Goal: Transaction & Acquisition: Book appointment/travel/reservation

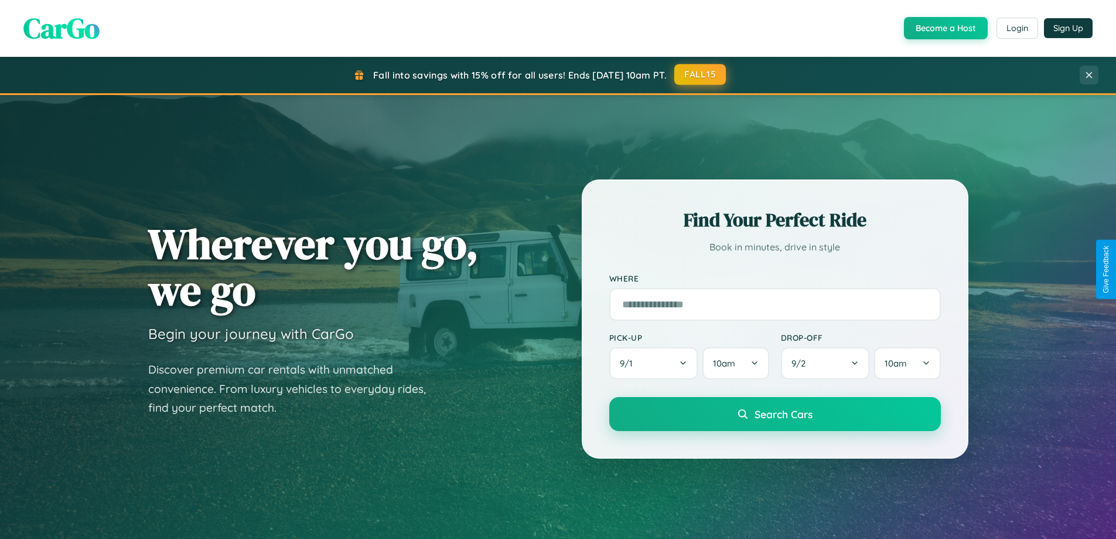
click at [701, 74] on button "FALL15" at bounding box center [700, 74] width 52 height 21
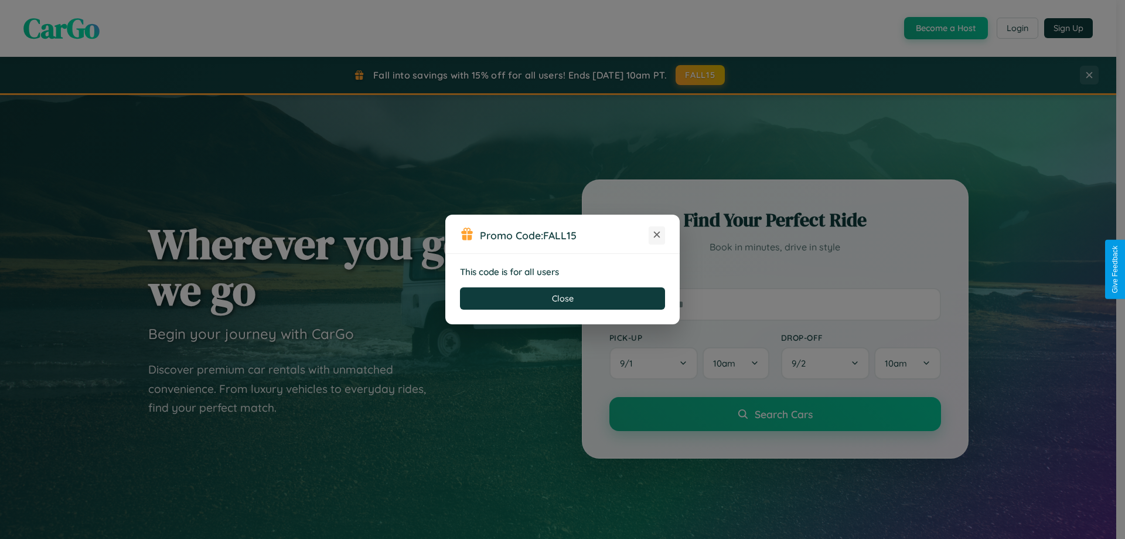
click at [657, 235] on icon at bounding box center [657, 235] width 12 height 12
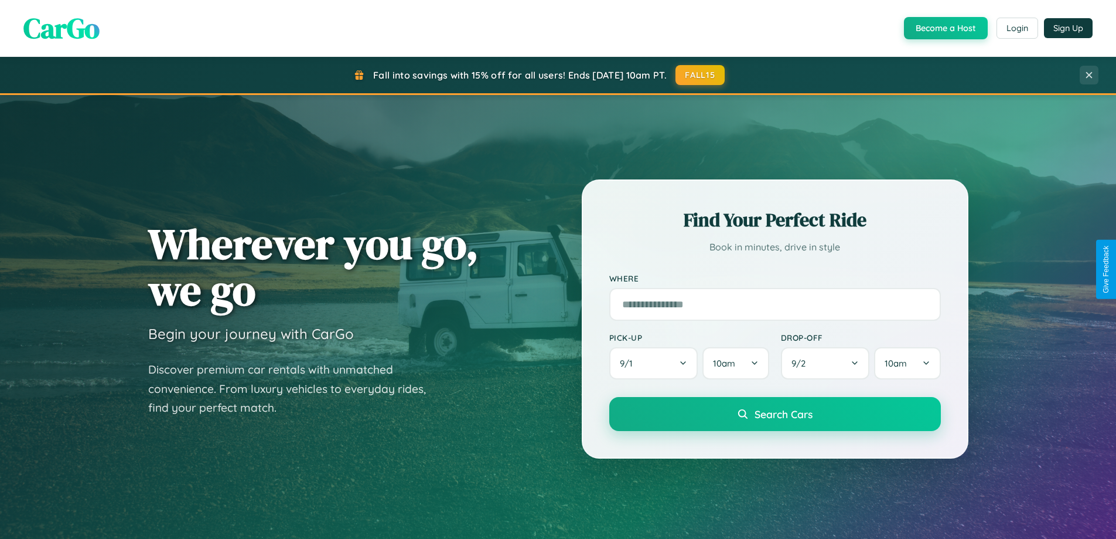
scroll to position [35, 0]
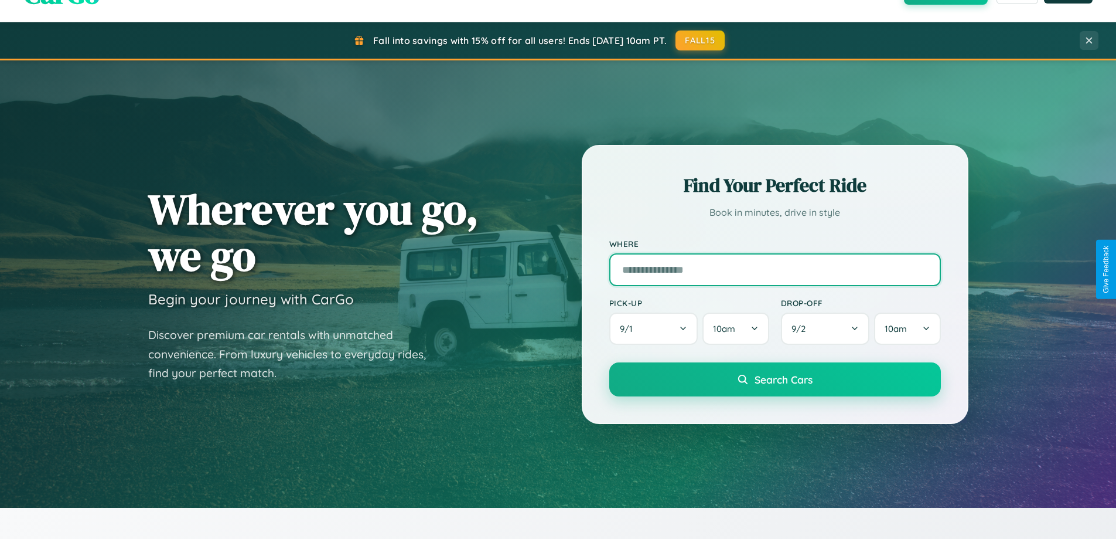
click at [775, 269] on input "text" at bounding box center [775, 269] width 332 height 33
type input "*******"
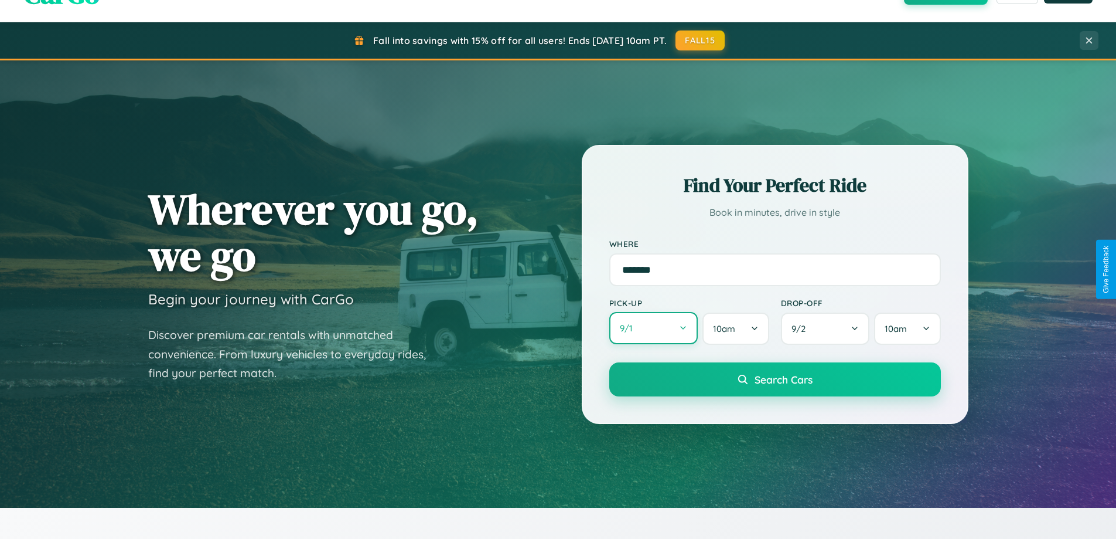
click at [653, 329] on button "9 / 1" at bounding box center [653, 328] width 89 height 32
select select "*"
select select "****"
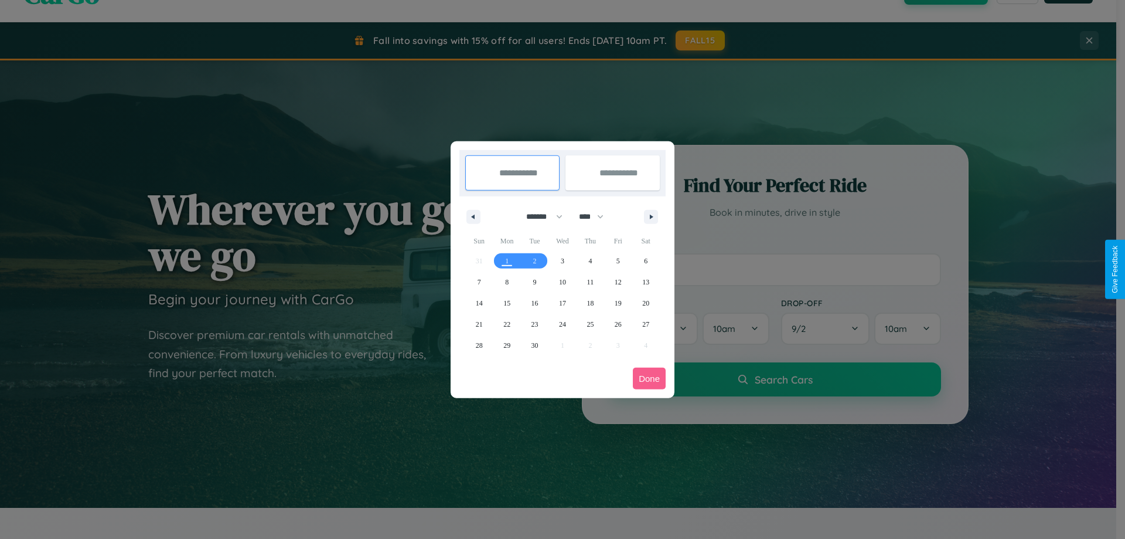
click at [539, 216] on select "******* ******** ***** ***** *** **** **** ****** ********* ******* ******** **…" at bounding box center [542, 216] width 50 height 19
select select "*"
drag, startPoint x: 597, startPoint y: 216, endPoint x: 563, endPoint y: 235, distance: 38.8
click at [597, 216] on select "**** **** **** **** **** **** **** **** **** **** **** **** **** **** **** ****…" at bounding box center [590, 216] width 35 height 19
select select "****"
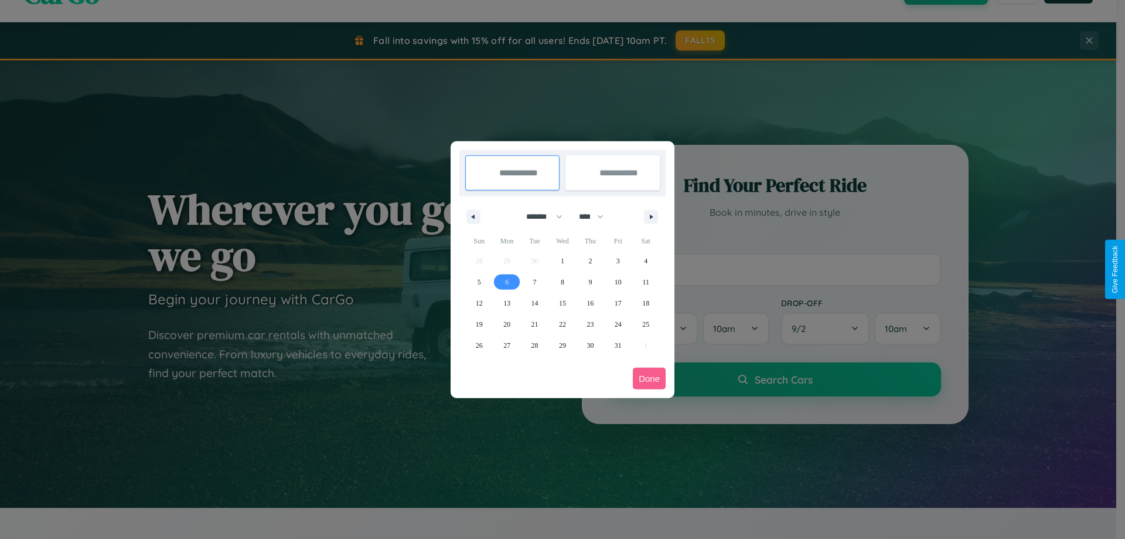
click at [507, 281] on span "6" at bounding box center [507, 281] width 4 height 21
type input "**********"
click at [590, 281] on span "9" at bounding box center [590, 281] width 4 height 21
type input "**********"
click at [649, 378] on button "Done" at bounding box center [649, 378] width 33 height 22
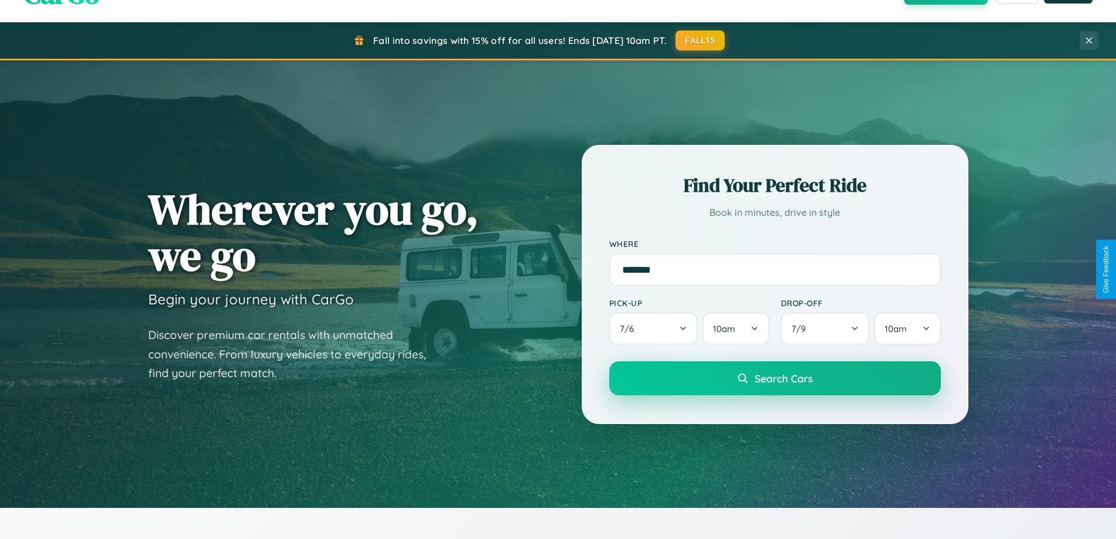
click at [775, 378] on span "Search Cars" at bounding box center [784, 378] width 58 height 13
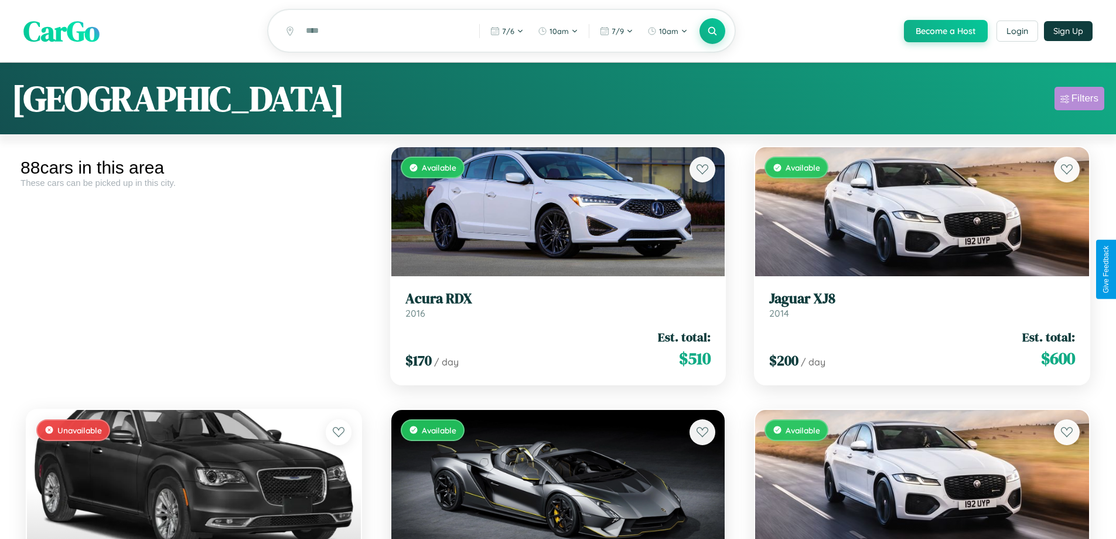
click at [1079, 100] on div "Filters" at bounding box center [1085, 99] width 27 height 12
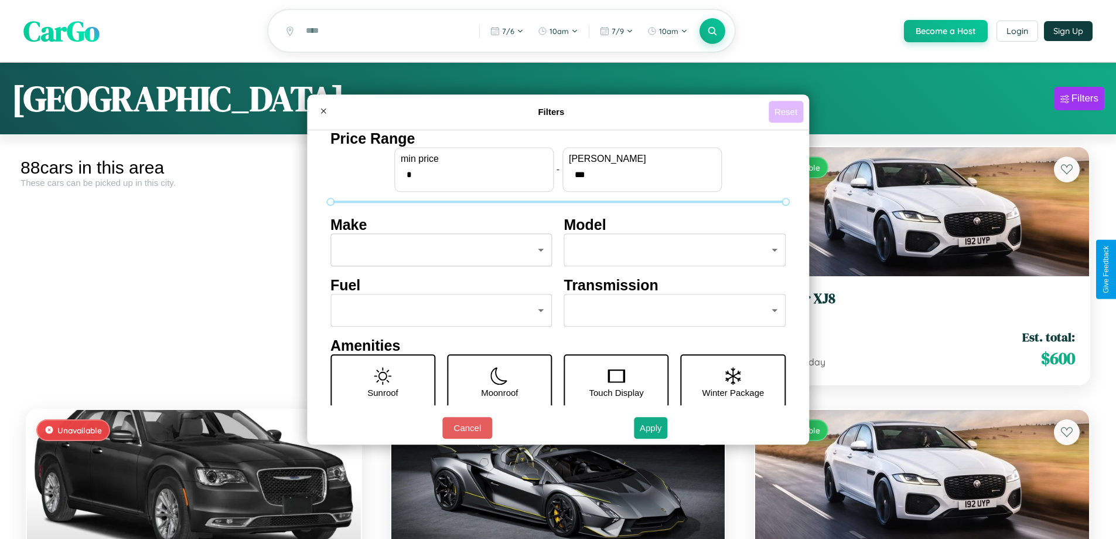
click at [788, 111] on button "Reset" at bounding box center [786, 112] width 35 height 22
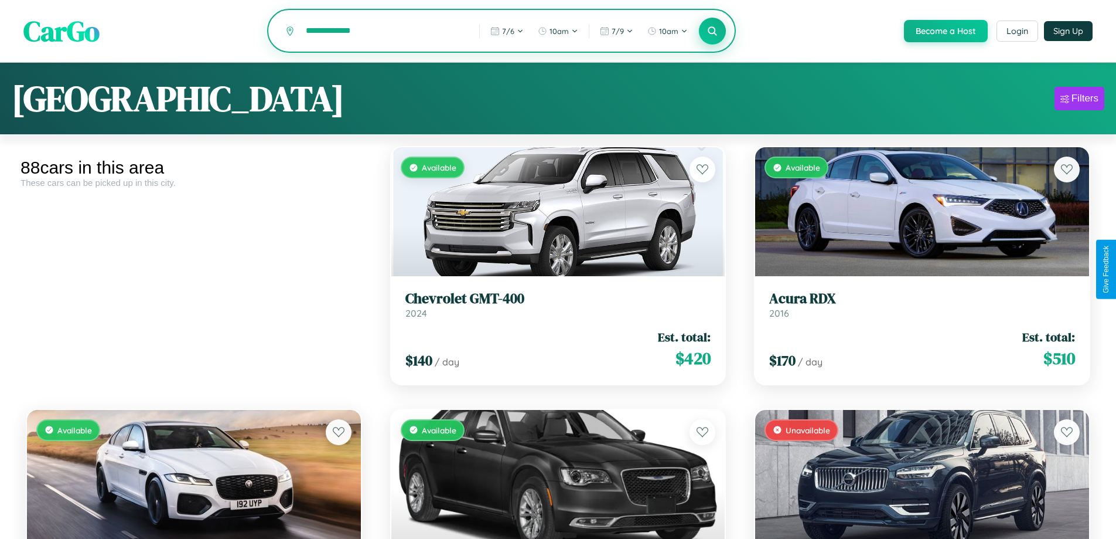
type input "**********"
click at [712, 32] on icon at bounding box center [712, 30] width 11 height 11
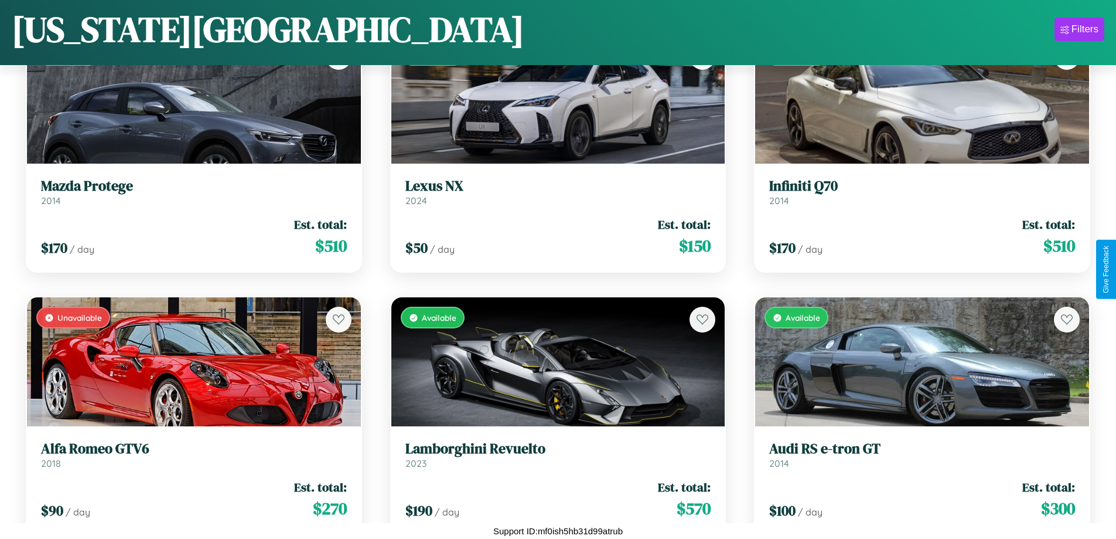
scroll to position [2789, 0]
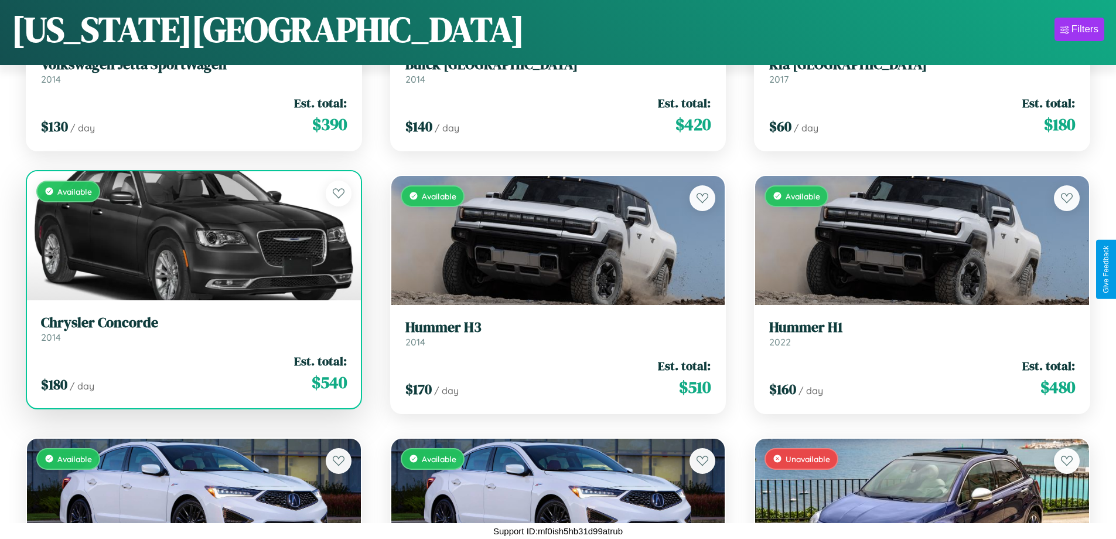
click at [192, 331] on h3 "Chrysler Concorde" at bounding box center [194, 322] width 306 height 17
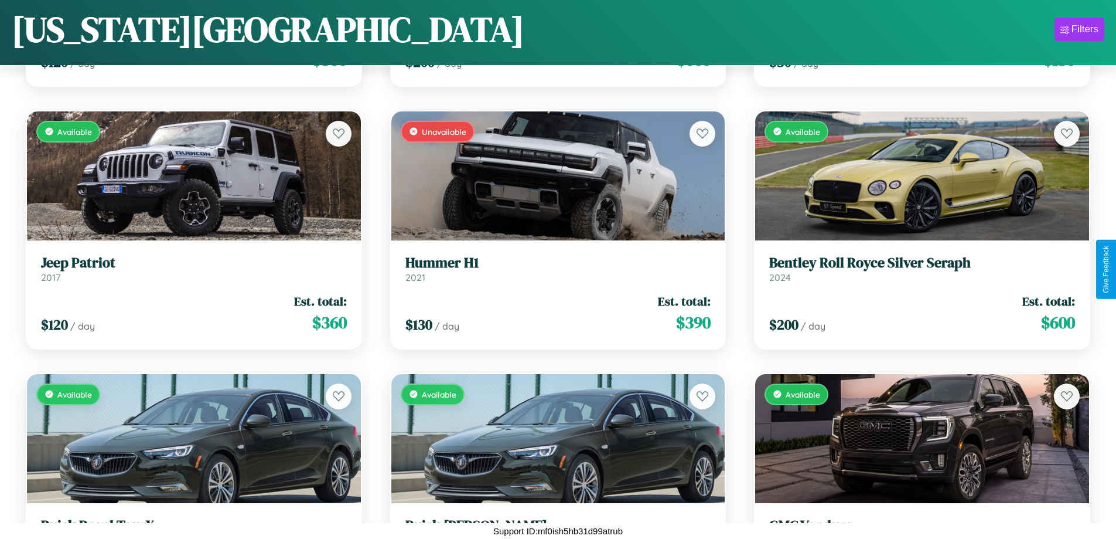
scroll to position [1214, 0]
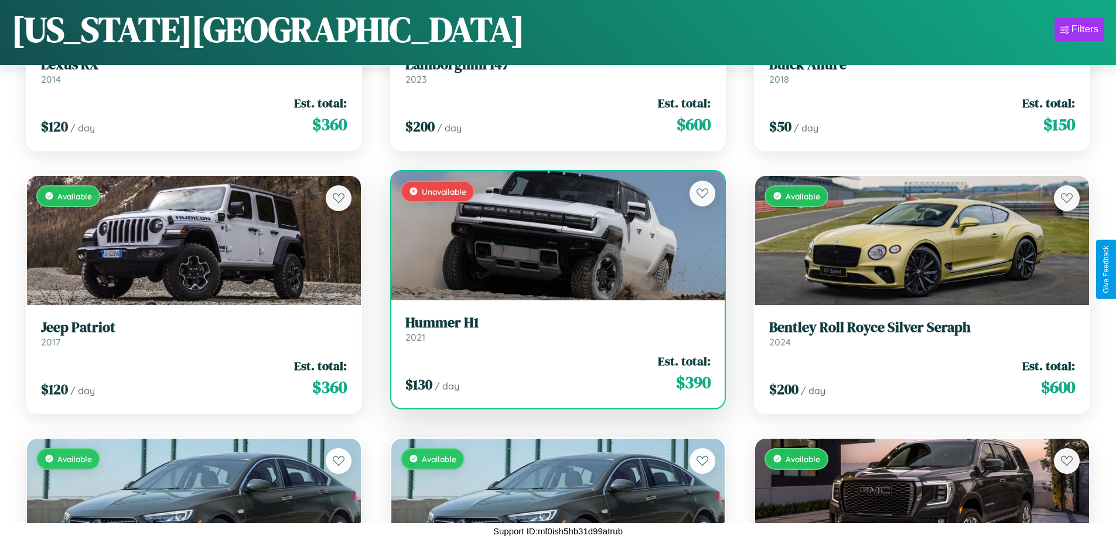
click at [553, 328] on h3 "Hummer H1" at bounding box center [559, 322] width 306 height 17
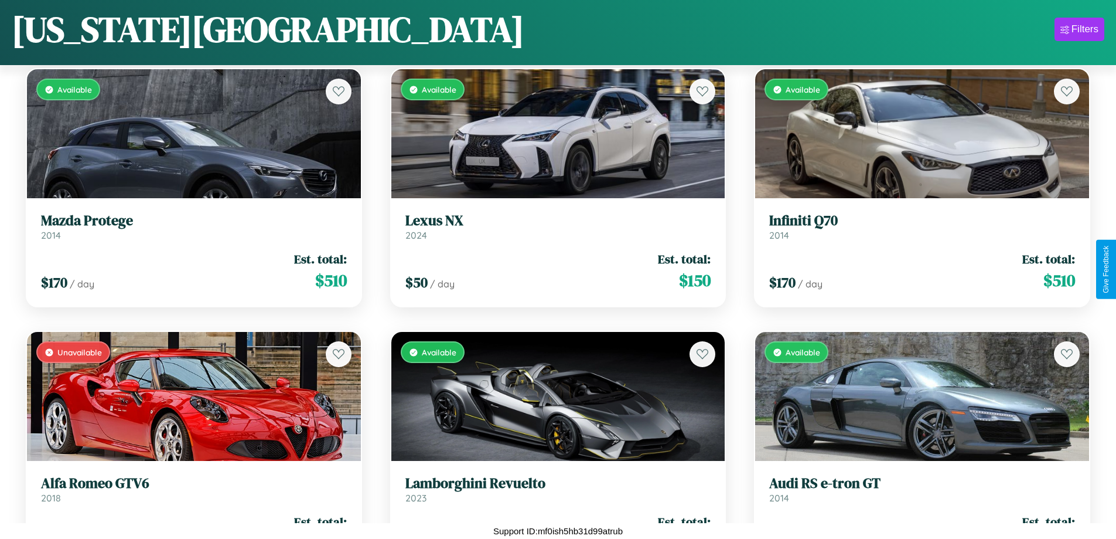
scroll to position [3576, 0]
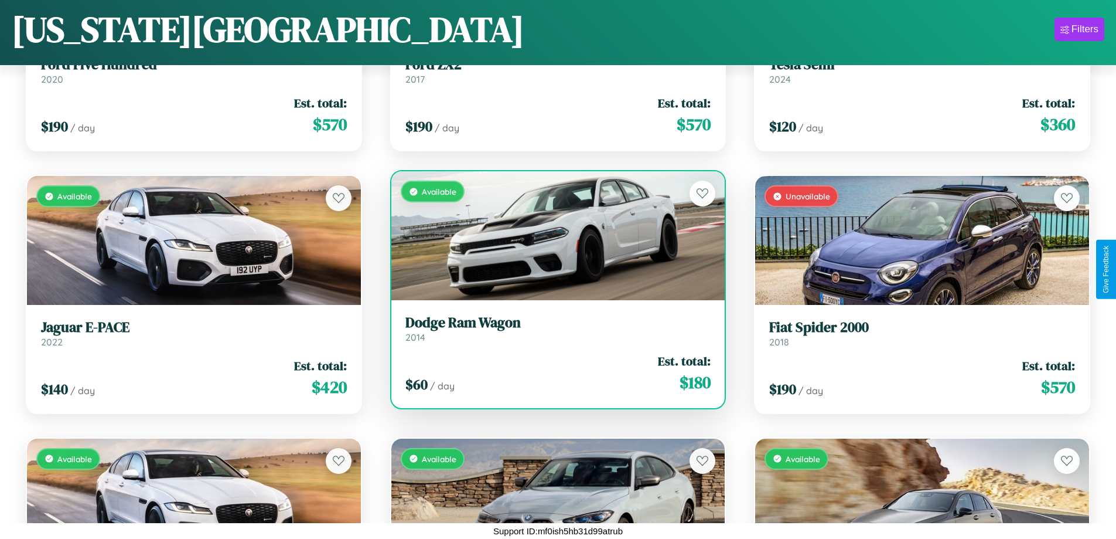
click at [553, 328] on h3 "Dodge Ram Wagon" at bounding box center [559, 322] width 306 height 17
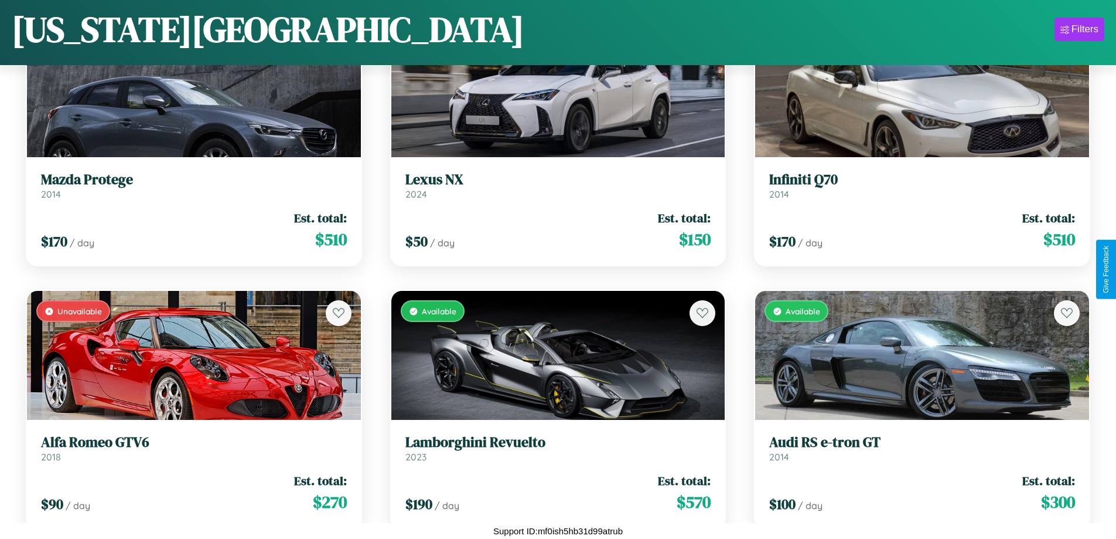
scroll to position [165, 0]
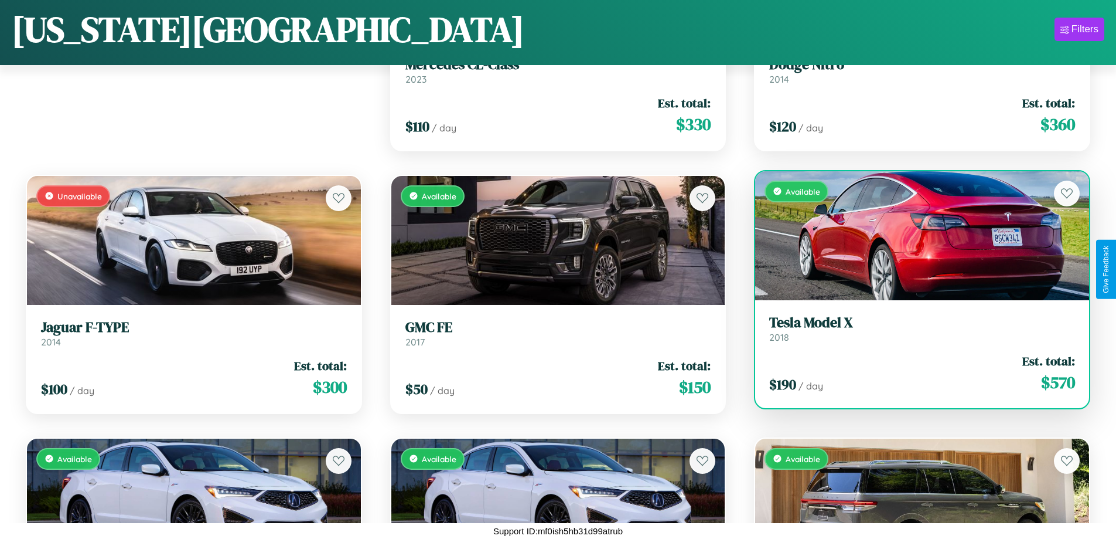
click at [915, 240] on div "Available" at bounding box center [922, 235] width 334 height 129
click at [915, 235] on div "Available" at bounding box center [922, 235] width 334 height 129
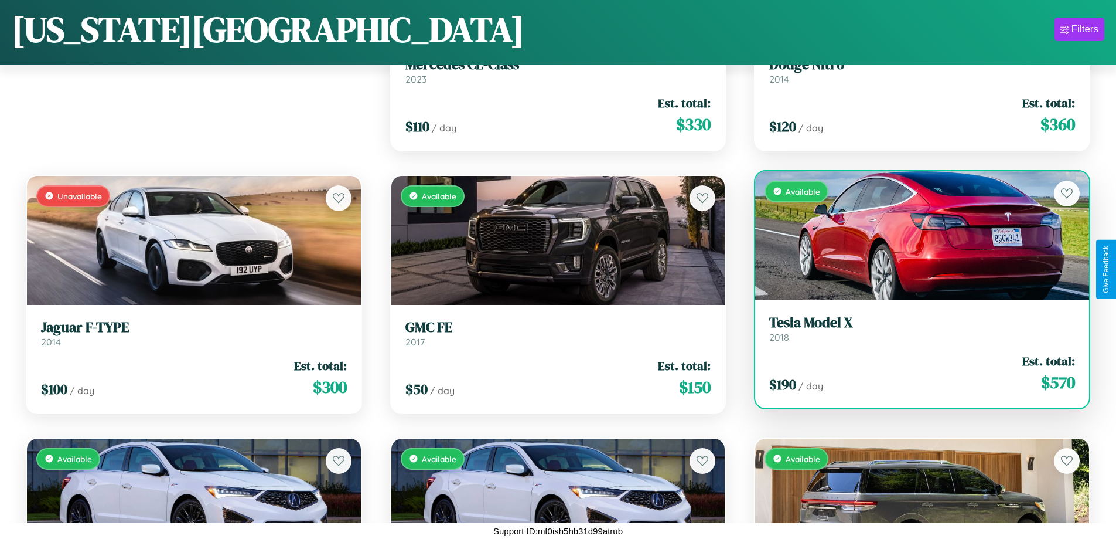
click at [915, 235] on div "Available" at bounding box center [922, 235] width 334 height 129
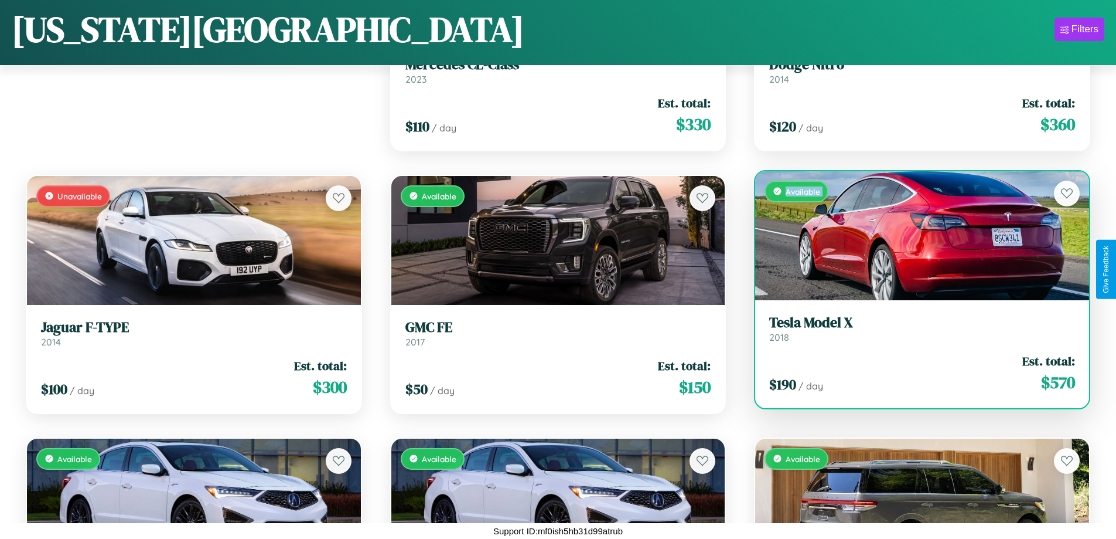
click at [915, 235] on div "Available" at bounding box center [922, 235] width 334 height 129
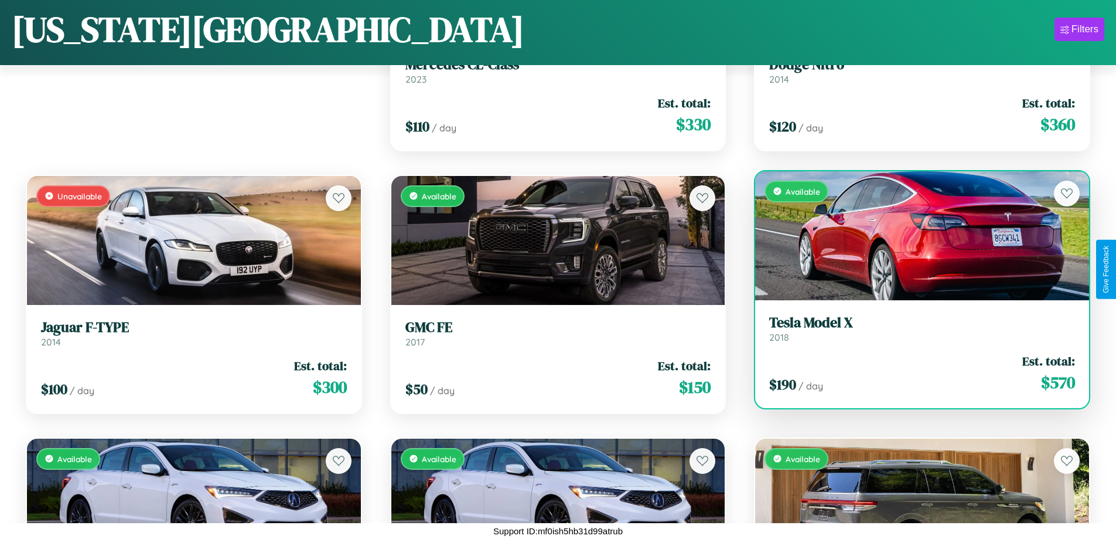
click at [915, 235] on div "Available" at bounding box center [922, 235] width 334 height 129
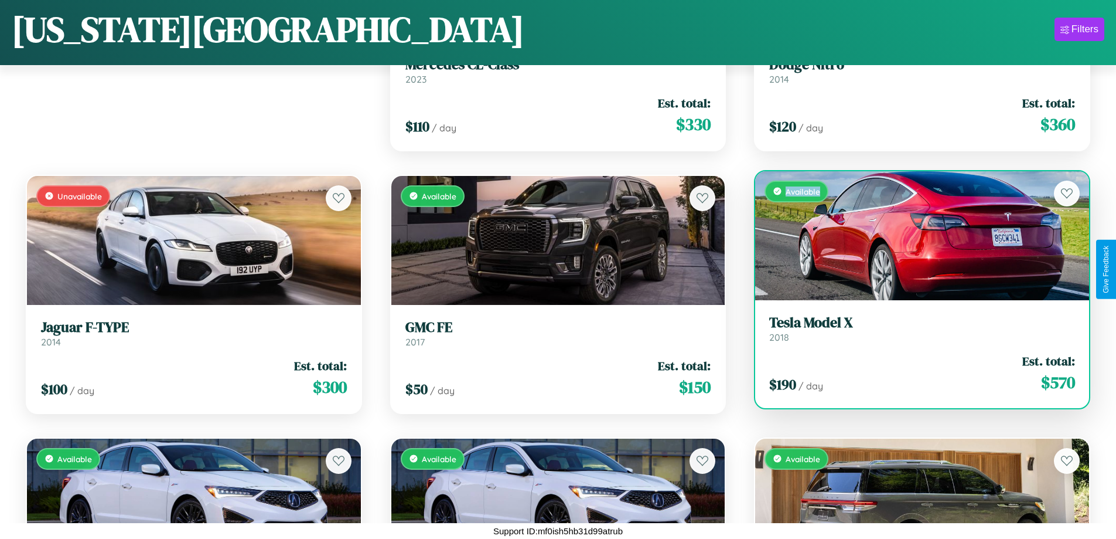
click at [915, 235] on div "Available" at bounding box center [922, 235] width 334 height 129
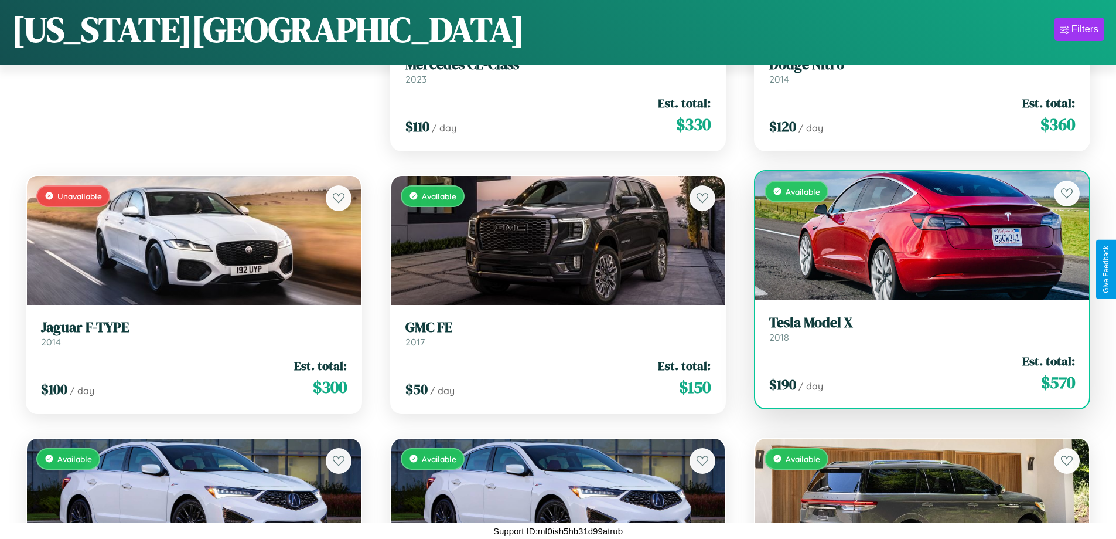
click at [915, 328] on h3 "Tesla Model X" at bounding box center [922, 322] width 306 height 17
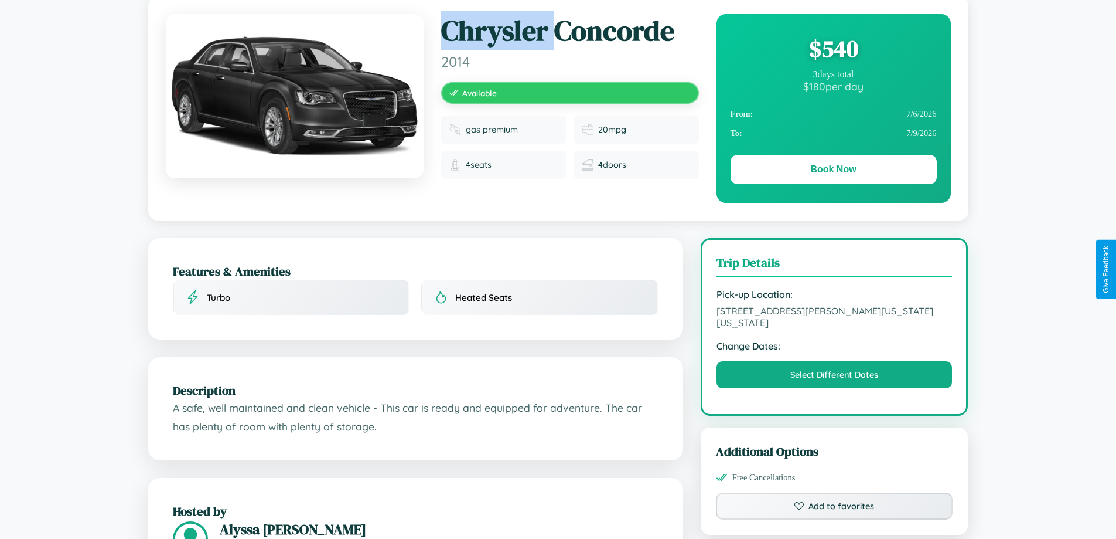
scroll to position [650, 0]
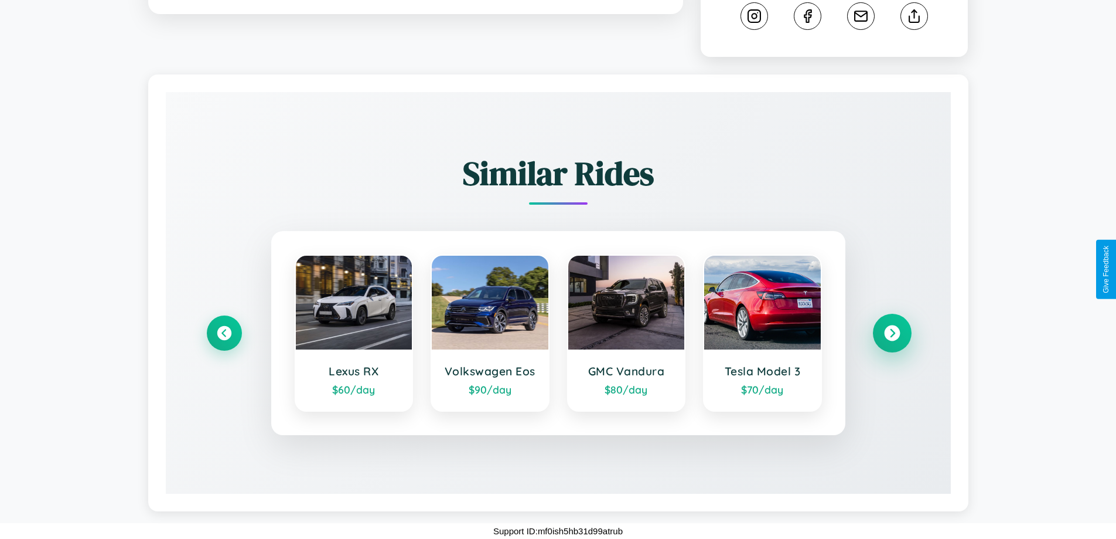
click at [892, 333] on icon at bounding box center [892, 333] width 16 height 16
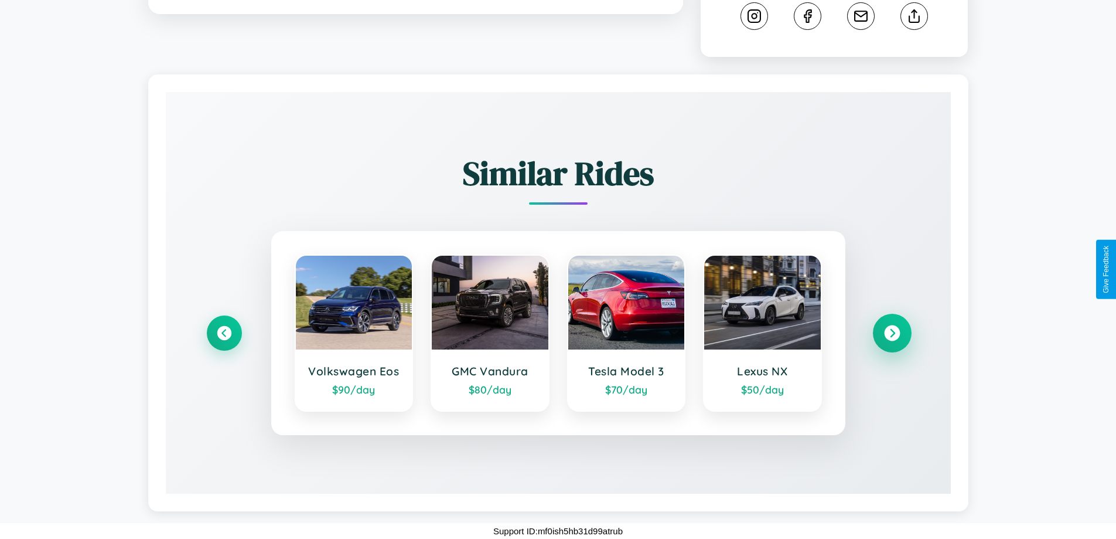
click at [892, 333] on icon at bounding box center [892, 333] width 16 height 16
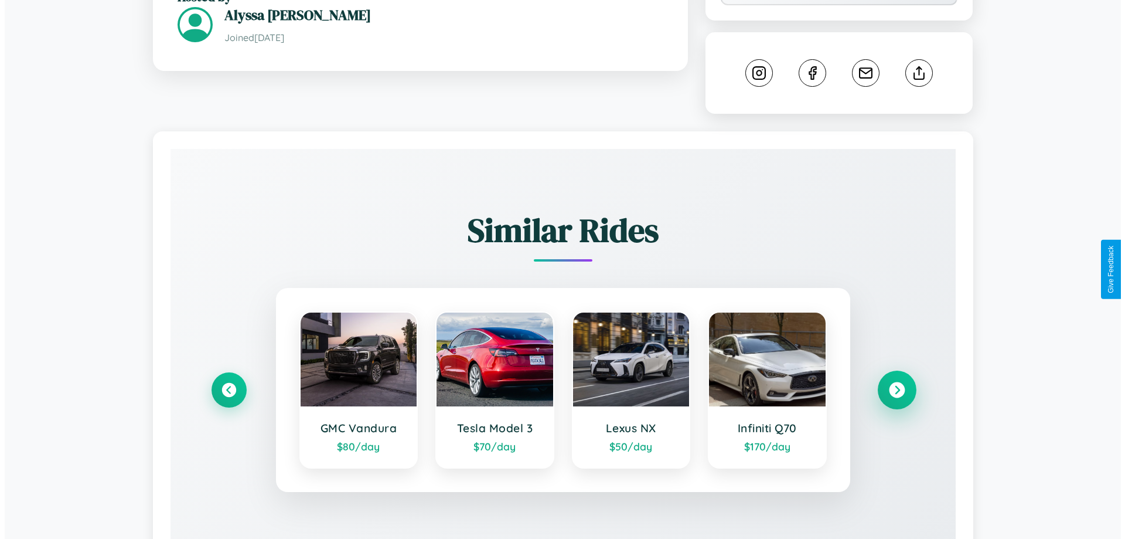
scroll to position [0, 0]
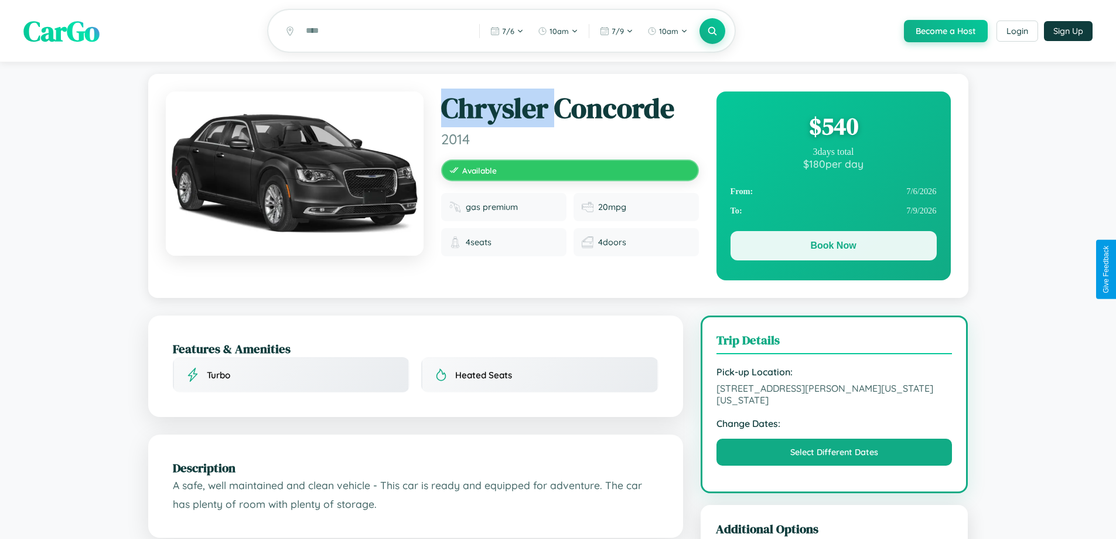
click at [833, 248] on button "Book Now" at bounding box center [834, 245] width 206 height 29
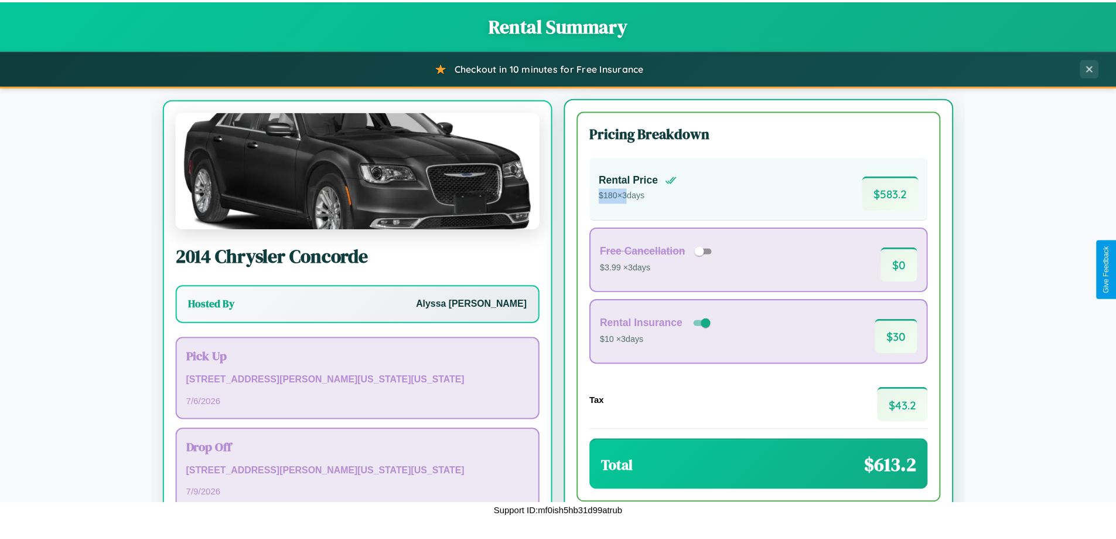
scroll to position [54, 0]
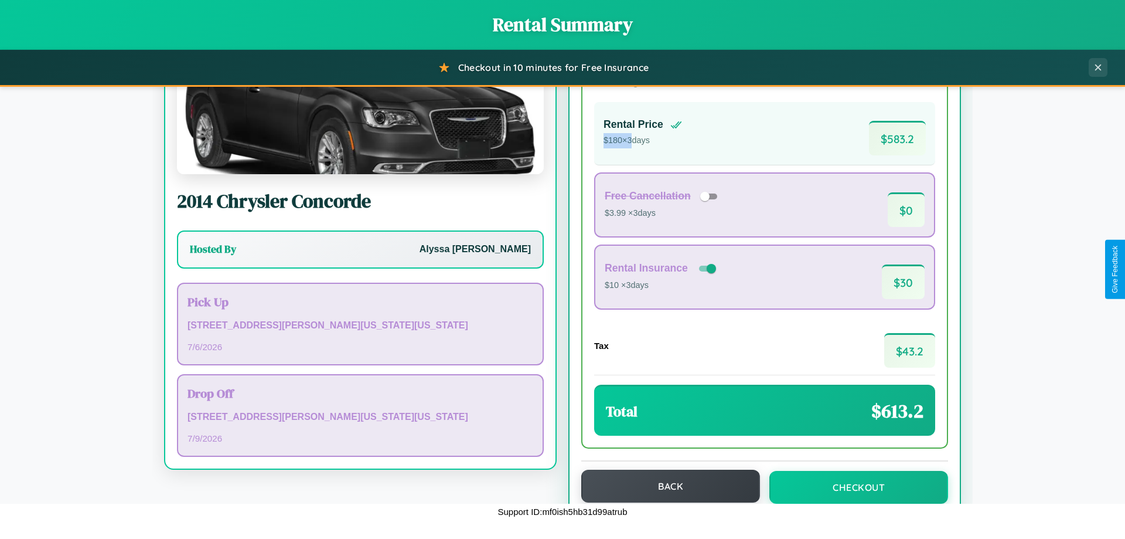
click at [665, 486] on button "Back" at bounding box center [670, 485] width 179 height 33
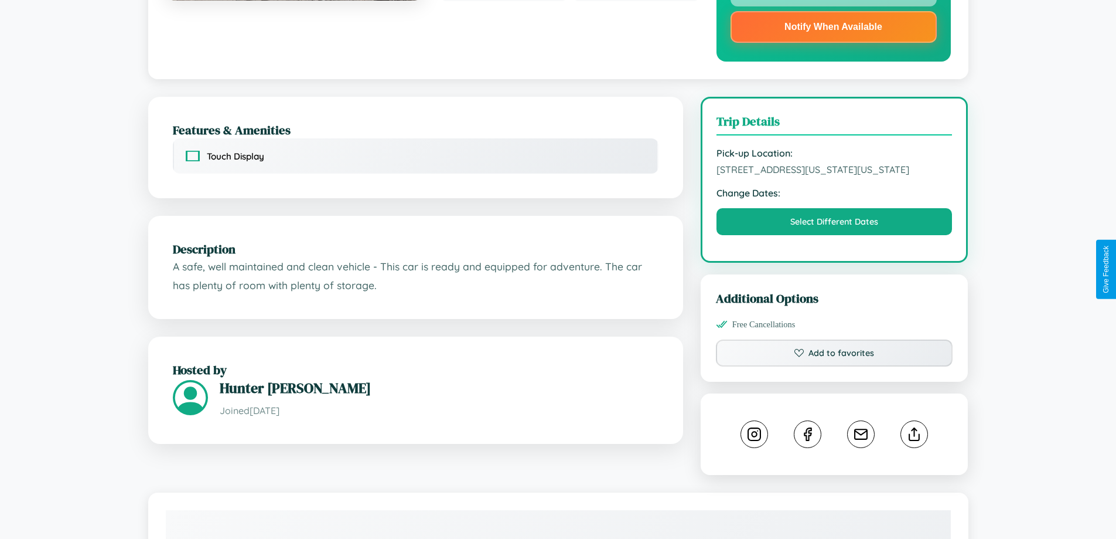
scroll to position [433, 0]
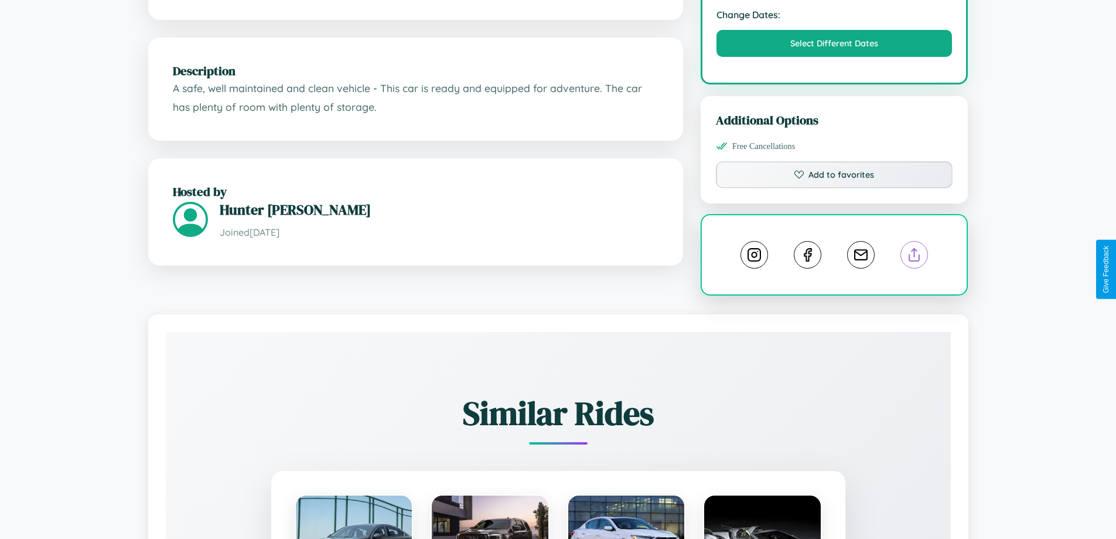
click at [915, 257] on line at bounding box center [915, 252] width 0 height 8
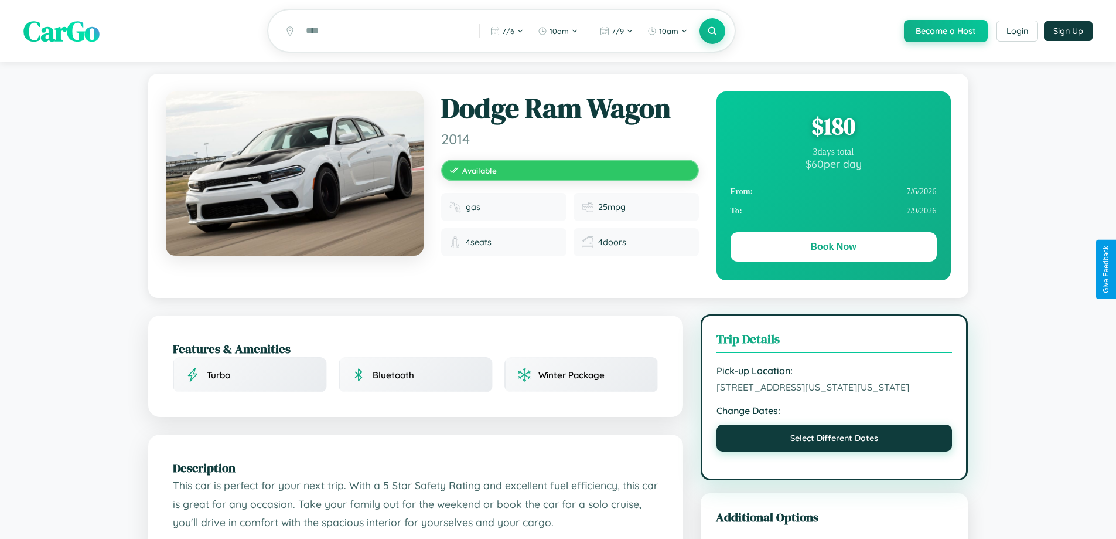
click at [834, 451] on button "Select Different Dates" at bounding box center [835, 437] width 236 height 27
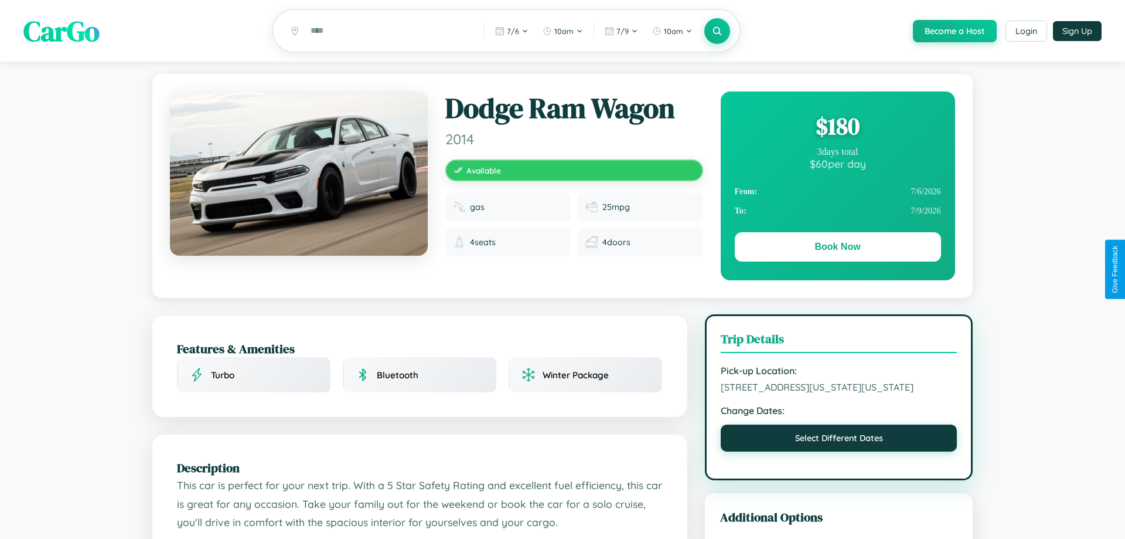
select select "*"
select select "****"
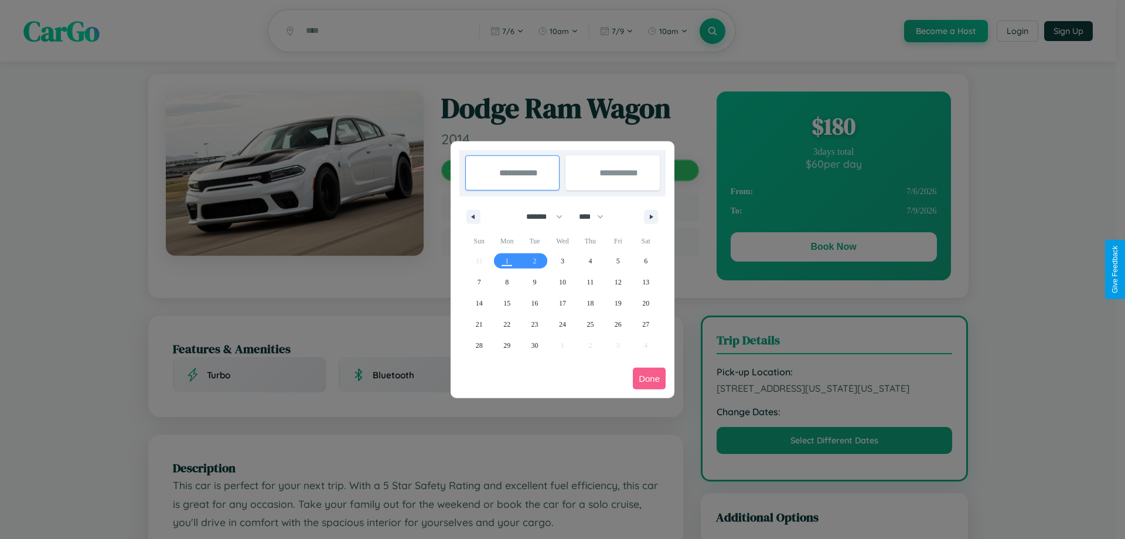
drag, startPoint x: 539, startPoint y: 216, endPoint x: 563, endPoint y: 235, distance: 30.0
click at [539, 216] on select "******* ******** ***** ***** *** **** **** ****** ********* ******* ******** **…" at bounding box center [542, 216] width 50 height 19
select select "*"
click at [597, 216] on select "**** **** **** **** **** **** **** **** **** **** **** **** **** **** **** ****…" at bounding box center [590, 216] width 35 height 19
select select "****"
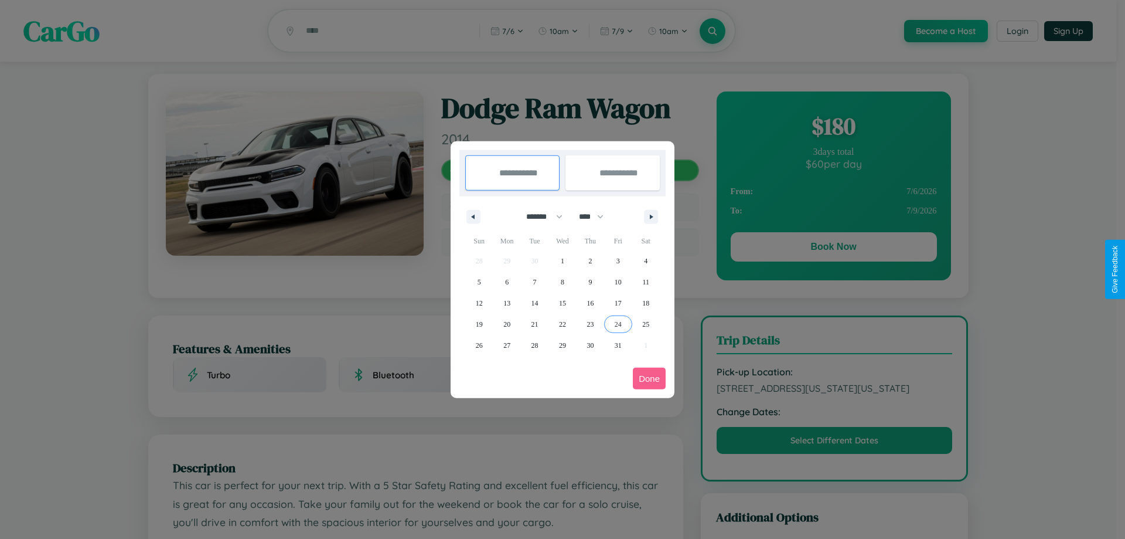
click at [618, 323] on span "24" at bounding box center [618, 324] width 7 height 21
type input "**********"
click at [618, 345] on span "31" at bounding box center [618, 345] width 7 height 21
type input "**********"
click at [649, 378] on button "Done" at bounding box center [649, 378] width 33 height 22
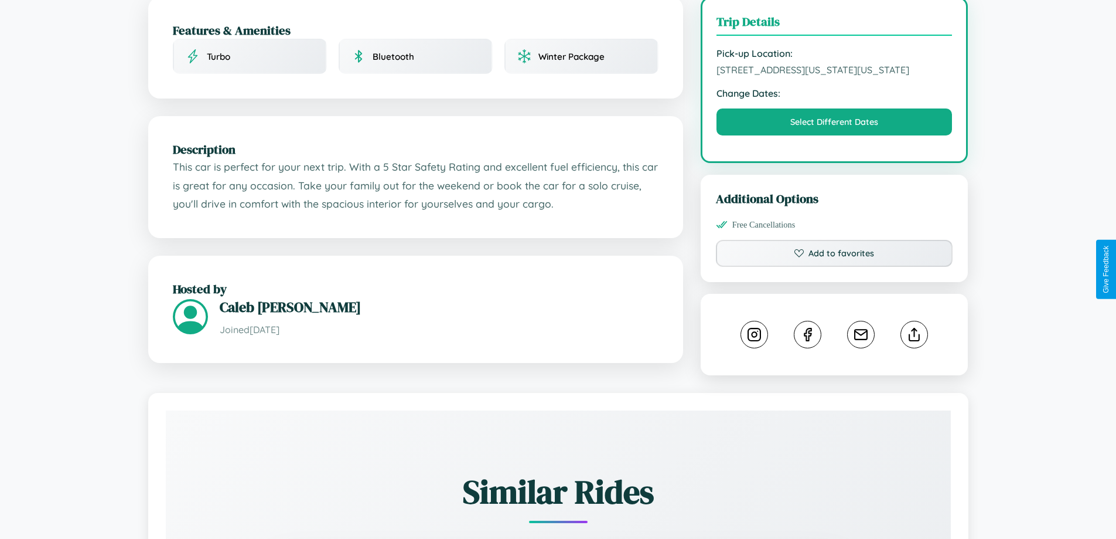
scroll to position [397, 0]
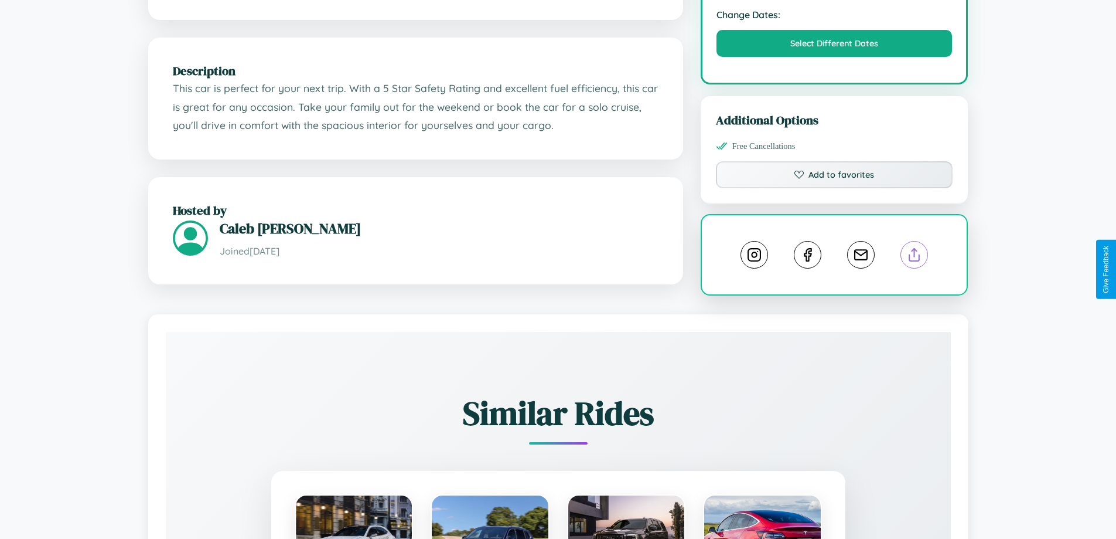
click at [915, 257] on line at bounding box center [915, 252] width 0 height 8
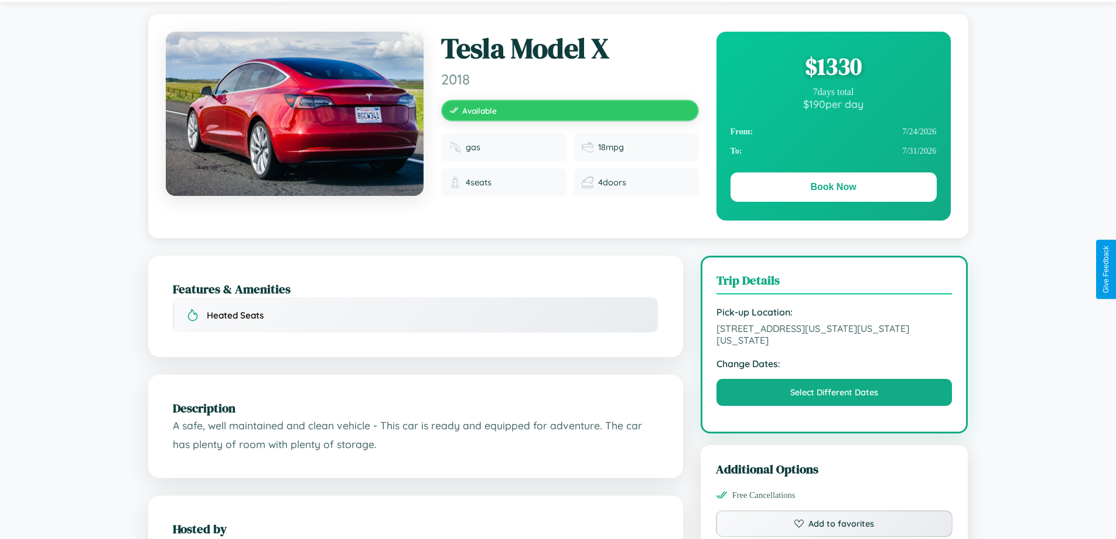
scroll to position [397, 0]
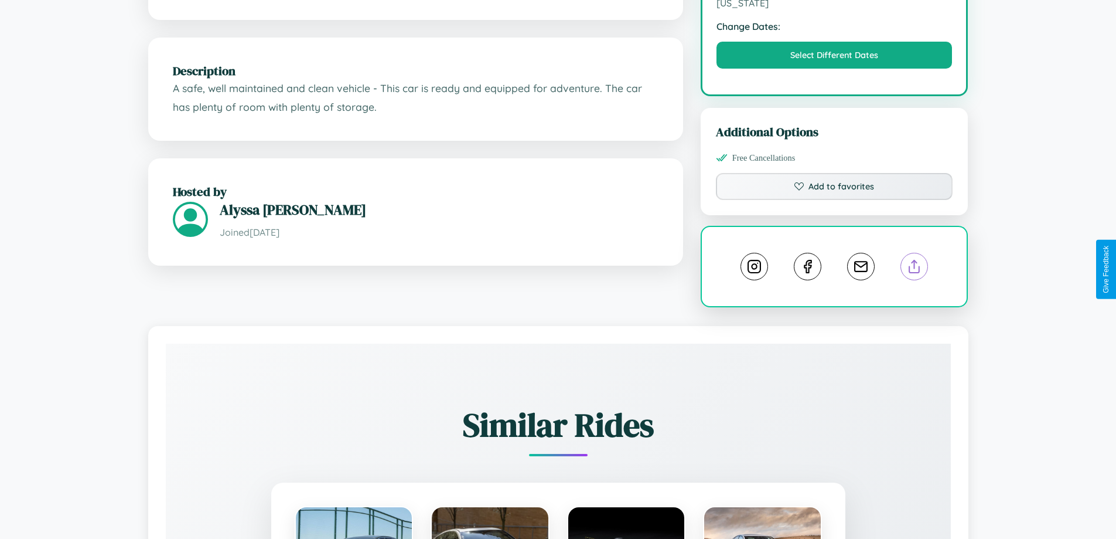
click at [915, 268] on line at bounding box center [915, 264] width 0 height 8
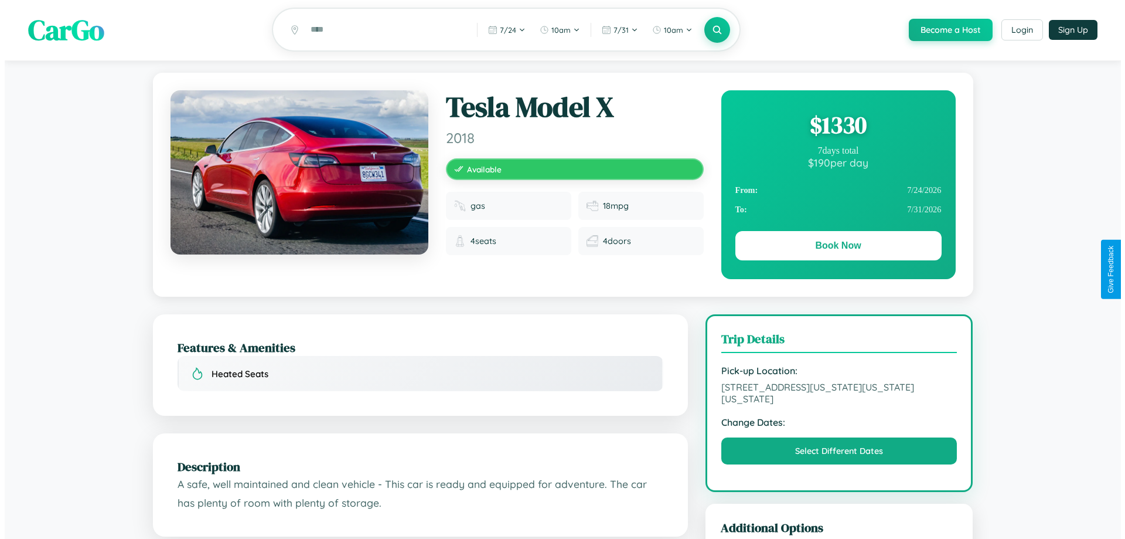
scroll to position [0, 0]
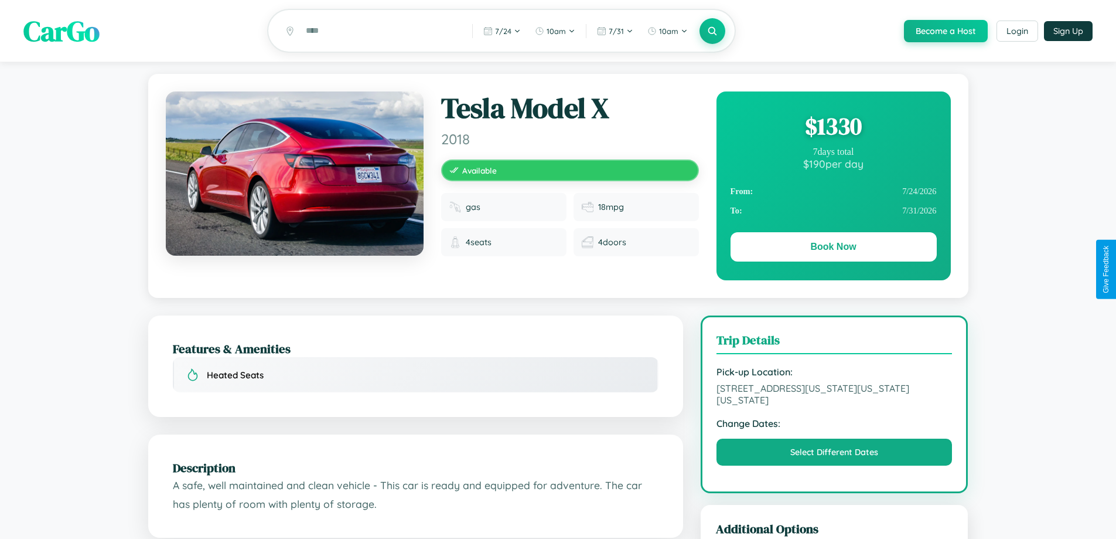
click at [833, 128] on div "$ 1330" at bounding box center [834, 126] width 206 height 32
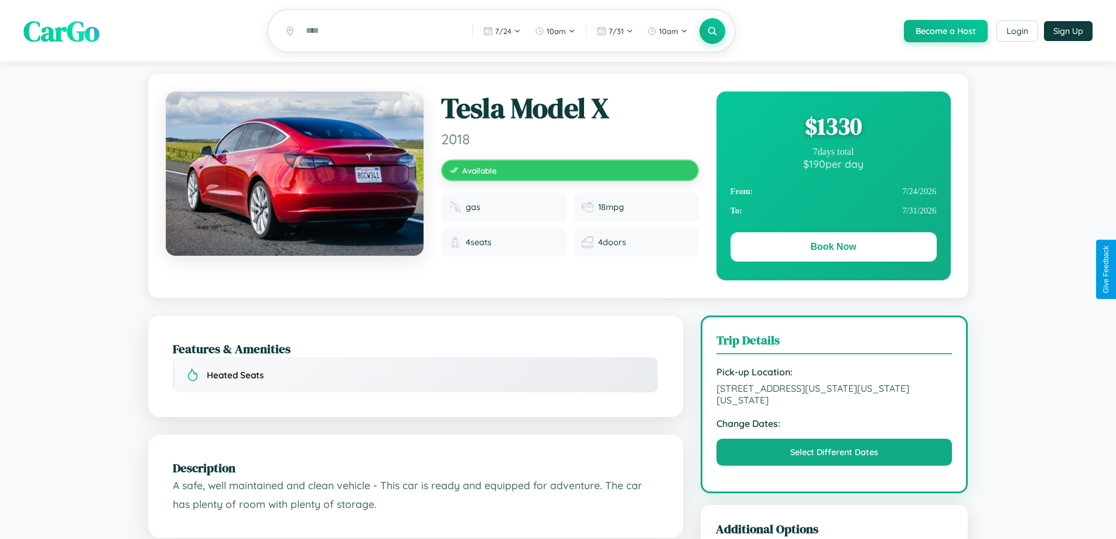
click at [833, 128] on div "$ 1330" at bounding box center [834, 126] width 206 height 32
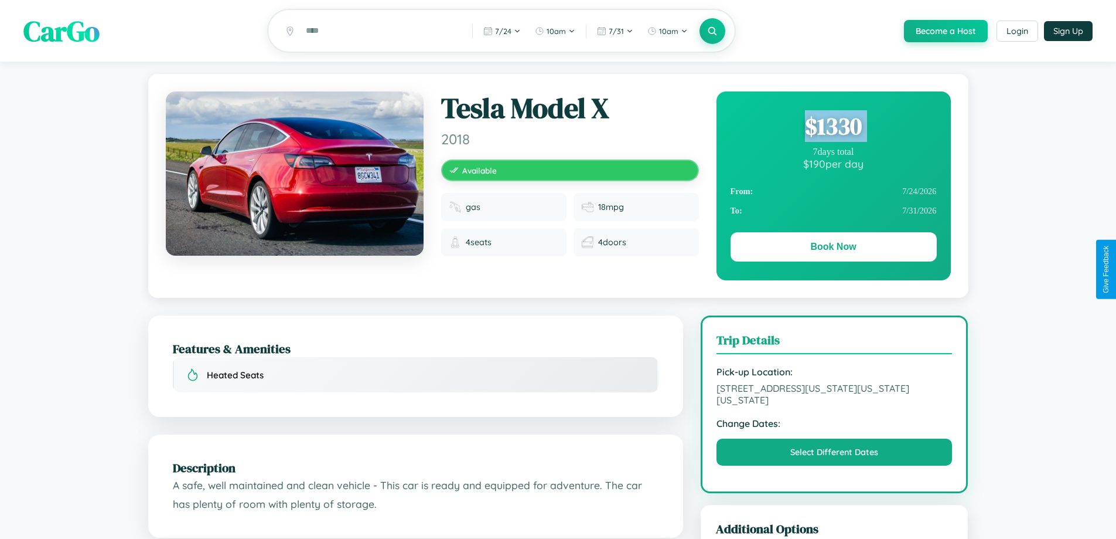
click at [833, 128] on div "$ 1330" at bounding box center [834, 126] width 206 height 32
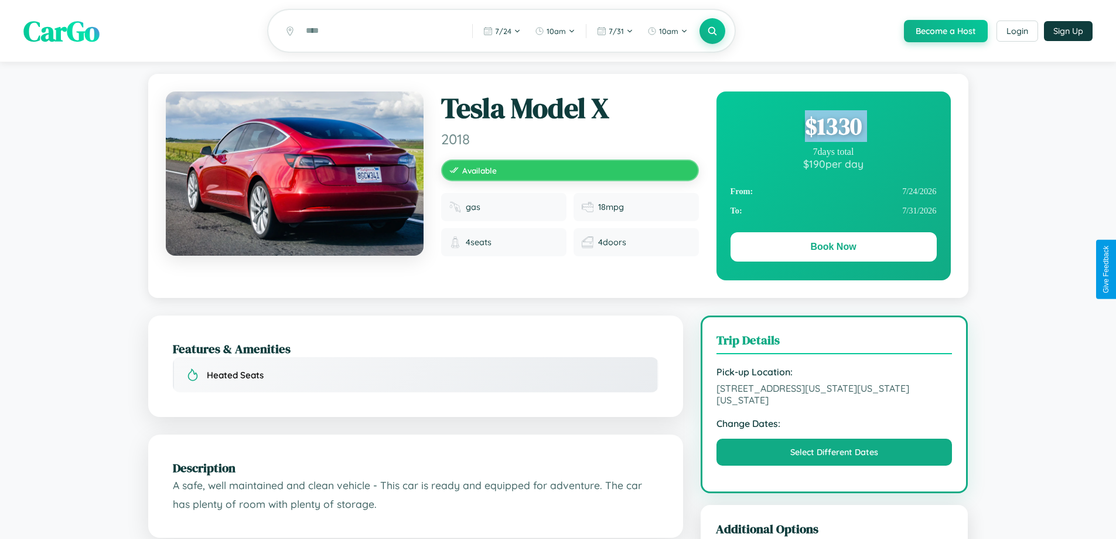
click at [833, 128] on div "$ 1330" at bounding box center [834, 126] width 206 height 32
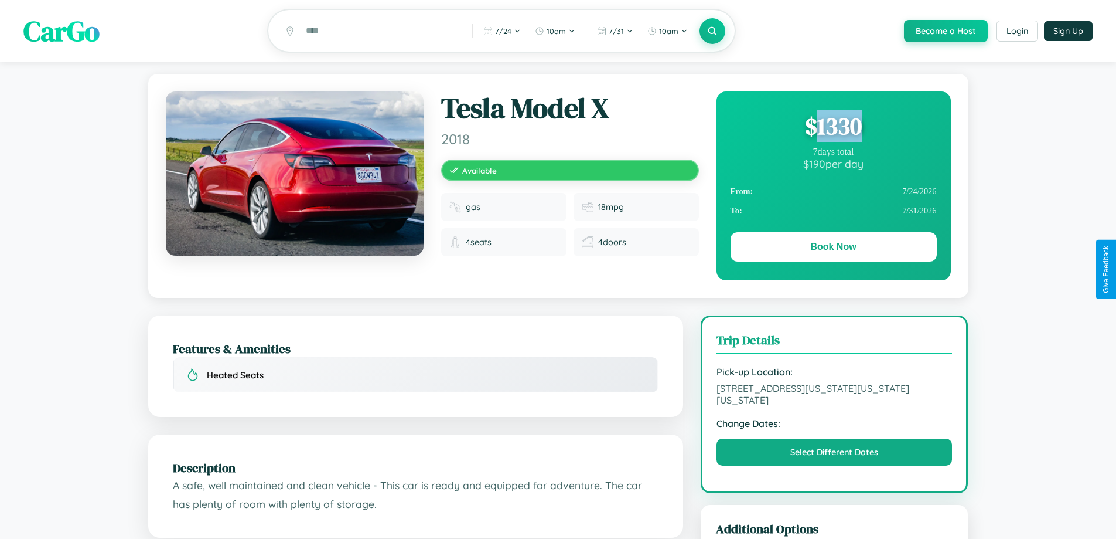
click at [833, 128] on div "$ 1330" at bounding box center [834, 126] width 206 height 32
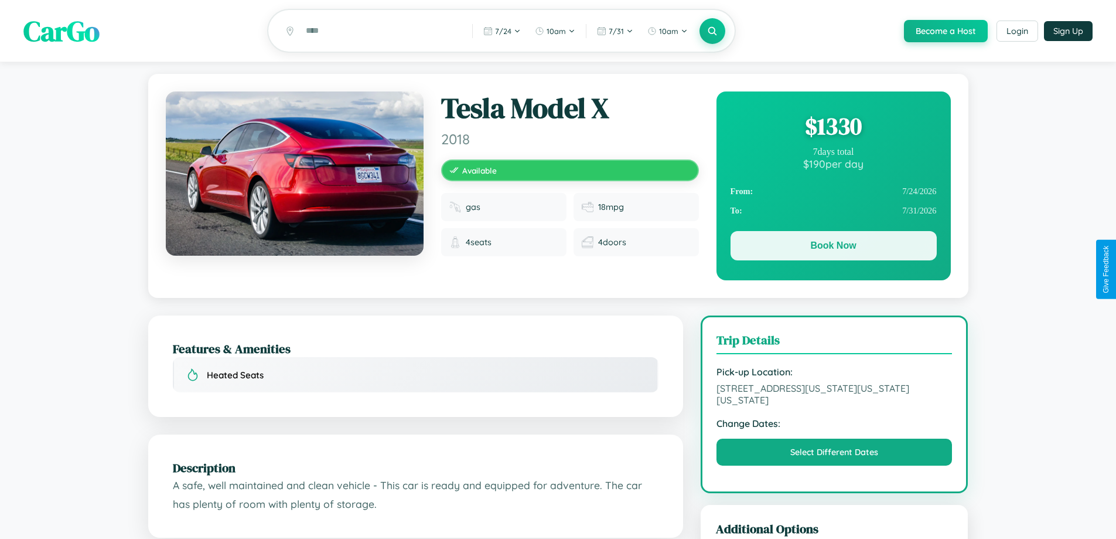
click at [833, 248] on button "Book Now" at bounding box center [834, 245] width 206 height 29
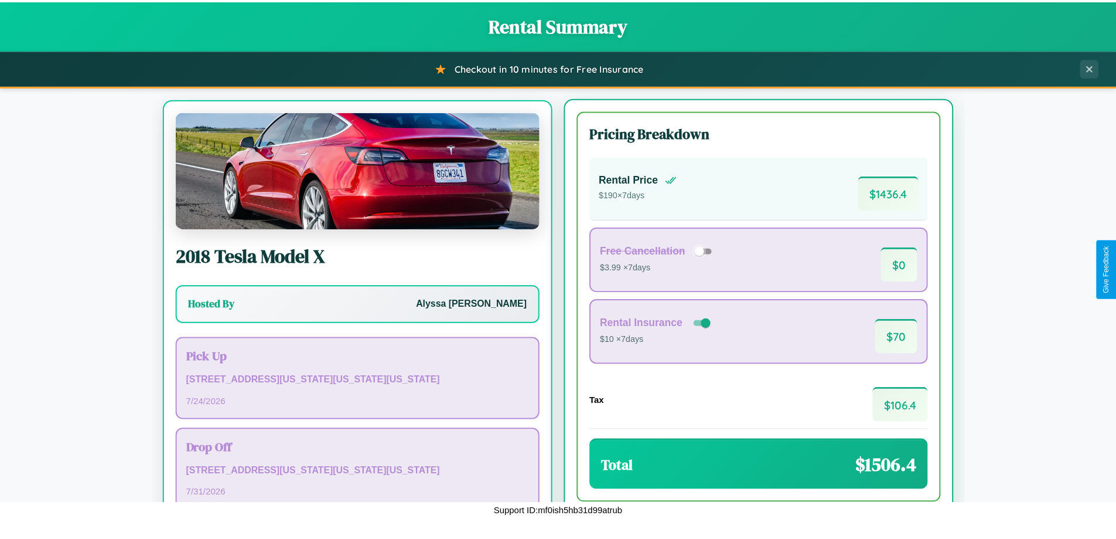
scroll to position [54, 0]
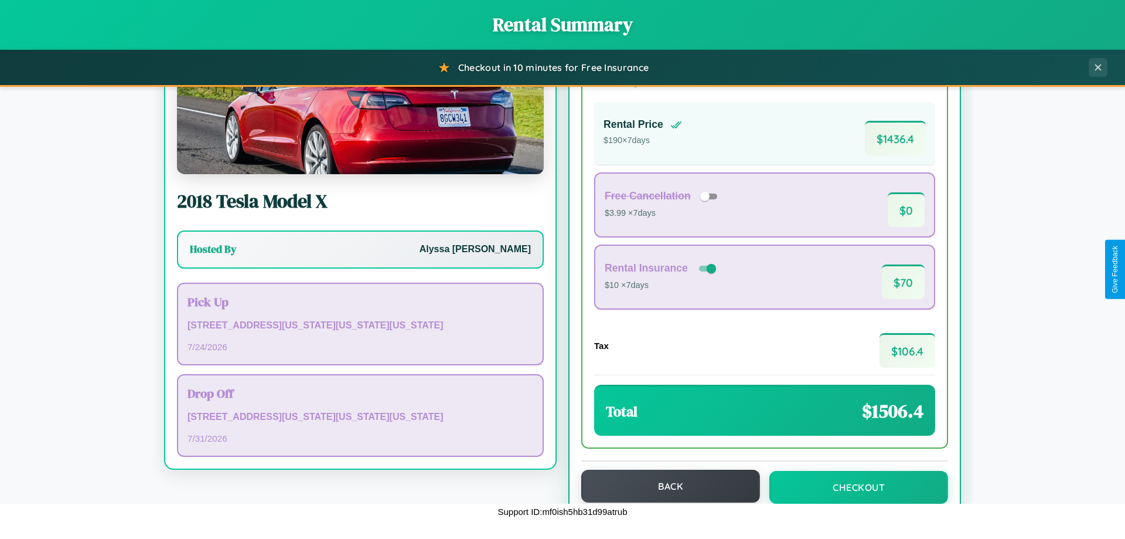
click at [665, 486] on button "Back" at bounding box center [670, 485] width 179 height 33
